Goal: Information Seeking & Learning: Learn about a topic

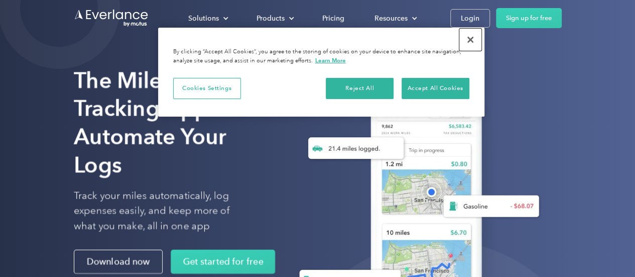
click at [475, 37] on button "Close" at bounding box center [470, 40] width 22 height 22
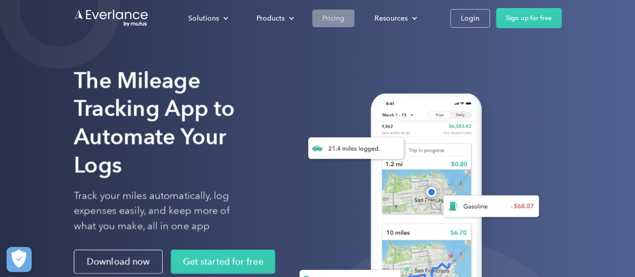
click at [339, 18] on div "Pricing" at bounding box center [333, 18] width 22 height 13
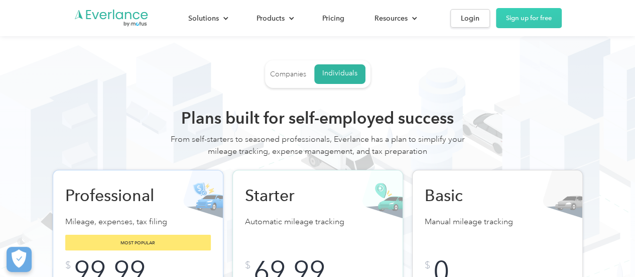
click at [270, 73] on div "Companies" at bounding box center [288, 74] width 36 height 9
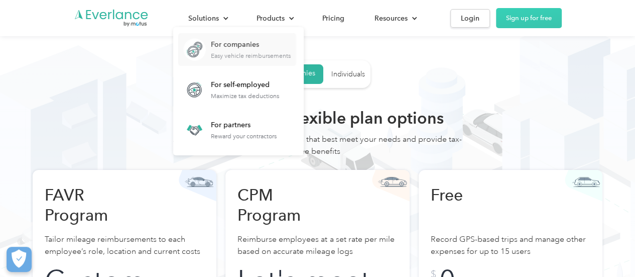
click at [238, 53] on div "Easy vehicle reimbursements" at bounding box center [251, 55] width 80 height 7
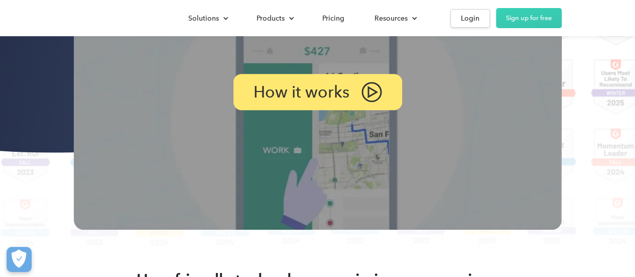
scroll to position [201, 0]
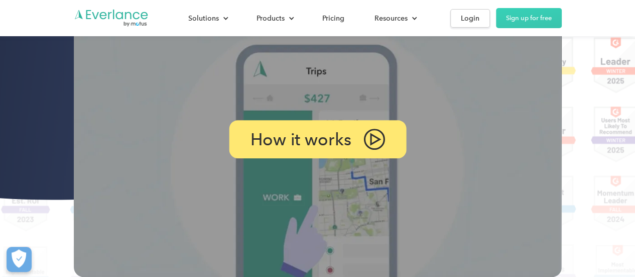
click at [347, 133] on p "How it works" at bounding box center [300, 139] width 101 height 13
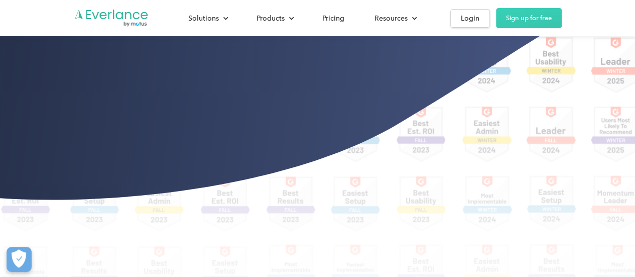
click at [13, 172] on div "Rated the easiest vehicle reimbursement solution Schedule a demo Get started fo…" at bounding box center [317, 58] width 635 height 518
